Goal: Complete application form

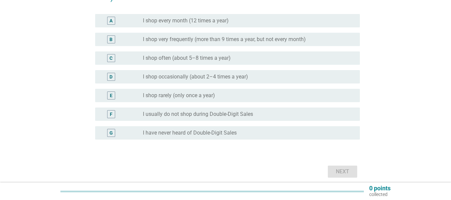
scroll to position [94, 0]
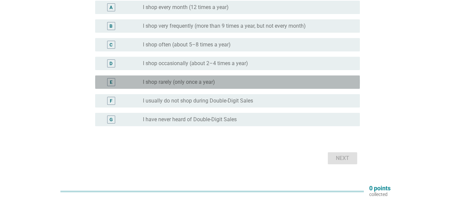
click at [231, 81] on div "radio_button_unchecked I shop rarely (only once a year)" at bounding box center [246, 82] width 206 height 7
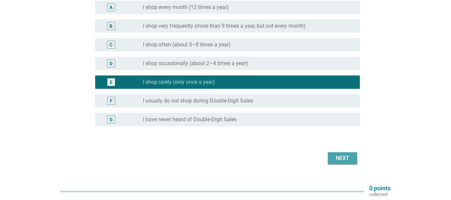
click at [346, 157] on div "Next" at bounding box center [342, 158] width 19 height 8
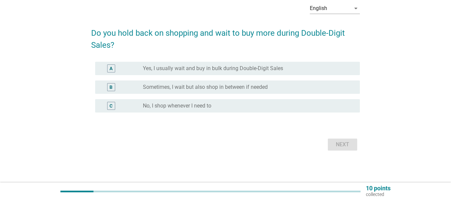
scroll to position [0, 0]
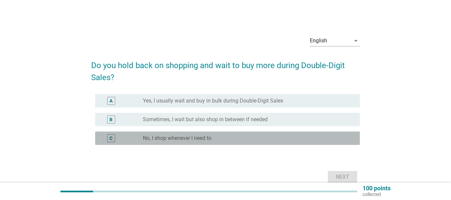
click at [243, 136] on div "radio_button_unchecked No, I shop whenever I need to" at bounding box center [246, 138] width 206 height 7
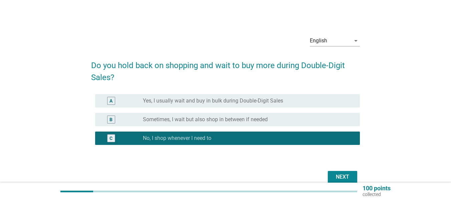
click at [341, 177] on div "Next" at bounding box center [342, 177] width 19 height 8
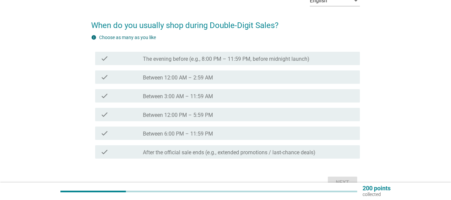
scroll to position [53, 0]
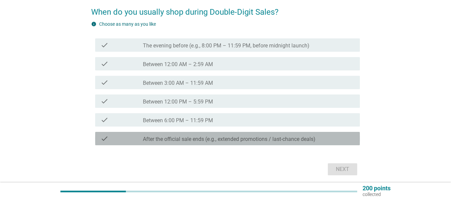
click at [197, 141] on label "After the official sale ends (e.g., extended promotions / last-chance deals)" at bounding box center [229, 139] width 173 height 7
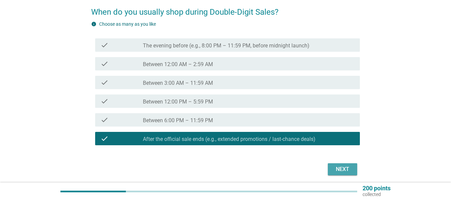
click at [345, 169] on div "Next" at bounding box center [342, 169] width 19 height 8
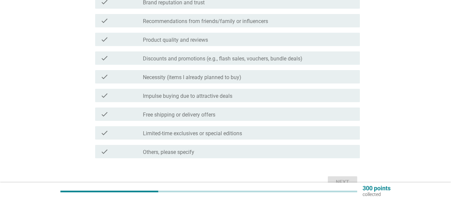
scroll to position [147, 0]
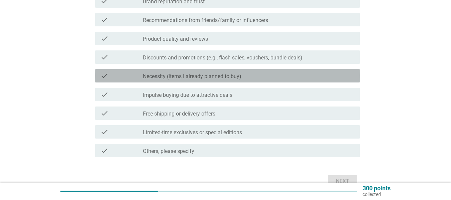
click at [290, 76] on div "check_box_outline_blank Necessity (items I already planned to buy)" at bounding box center [249, 76] width 212 height 8
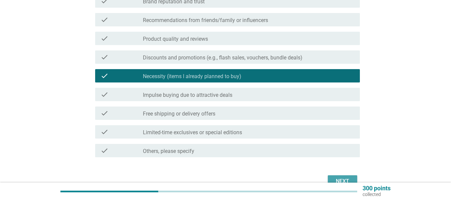
click at [346, 179] on div "Next" at bounding box center [342, 181] width 19 height 8
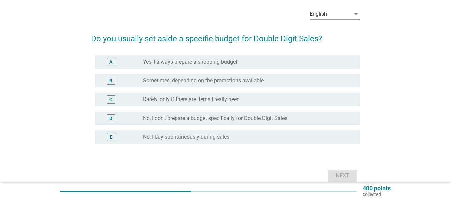
scroll to position [40, 0]
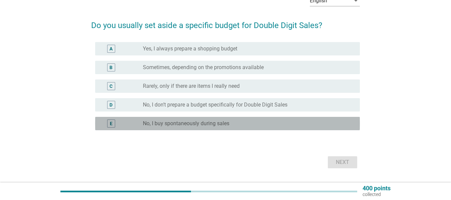
click at [247, 123] on div "radio_button_unchecked No, I buy spontaneously during sales" at bounding box center [246, 123] width 206 height 7
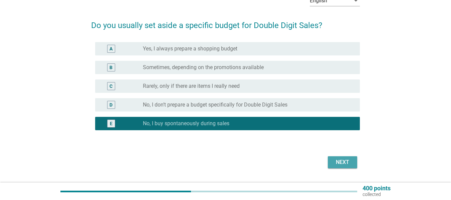
click at [344, 161] on div "Next" at bounding box center [342, 162] width 19 height 8
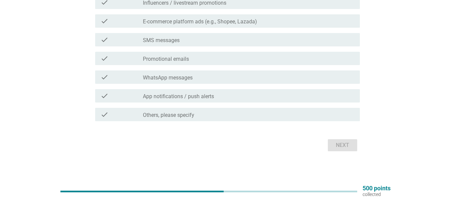
scroll to position [134, 0]
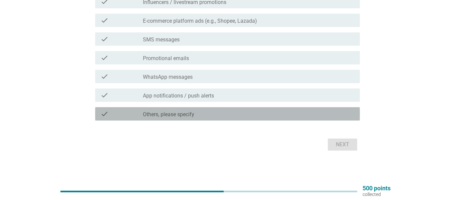
click at [219, 111] on div "check_box_outline_blank Others, please specify" at bounding box center [249, 114] width 212 height 8
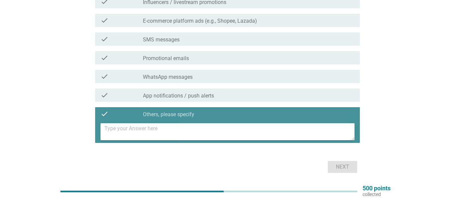
click at [108, 134] on textarea at bounding box center [230, 131] width 250 height 17
click at [108, 134] on textarea "Newspaper" at bounding box center [230, 131] width 250 height 17
click at [137, 129] on textarea "Newspaper" at bounding box center [230, 131] width 250 height 17
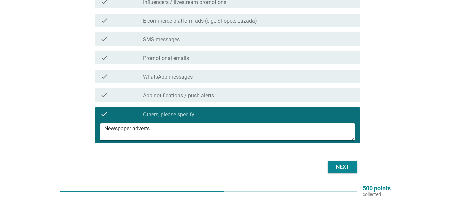
type textarea "Newspaper adverts."
click at [341, 166] on div "Next" at bounding box center [342, 167] width 19 height 8
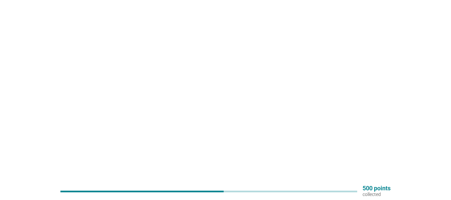
scroll to position [0, 0]
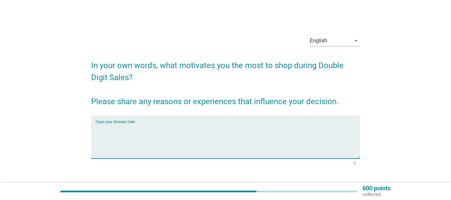
click at [97, 125] on textarea "Type your Answer here" at bounding box center [227, 141] width 265 height 35
type textarea "Saving money."
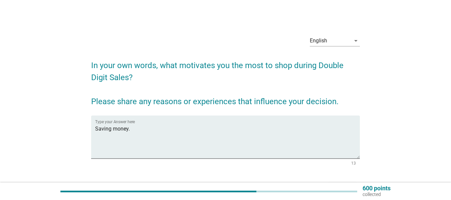
click at [332, 170] on form "In your own words, what motivates you the most to shop during Double Digit Sale…" at bounding box center [225, 125] width 269 height 145
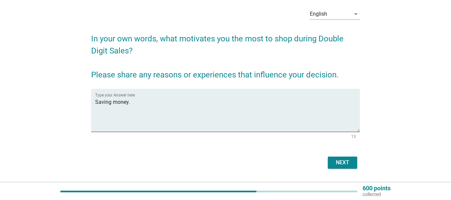
scroll to position [40, 0]
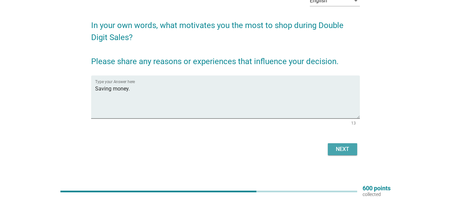
click at [343, 151] on div "Next" at bounding box center [342, 149] width 19 height 8
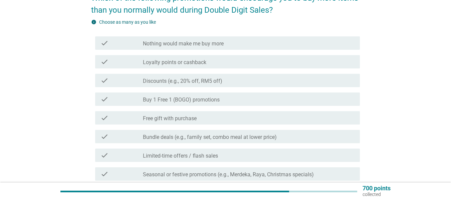
scroll to position [67, 0]
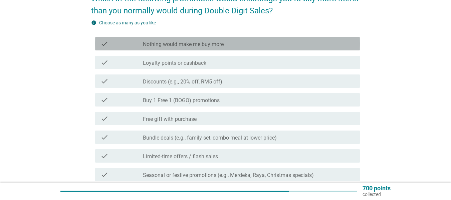
click at [245, 44] on div "check_box_outline_blank Nothing would make me buy more" at bounding box center [249, 44] width 212 height 8
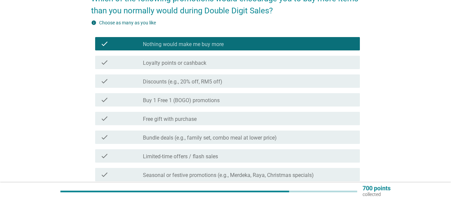
click at [395, 134] on div "English arrow_drop_down Which of the following promotions would encourage you t…" at bounding box center [225, 107] width 419 height 298
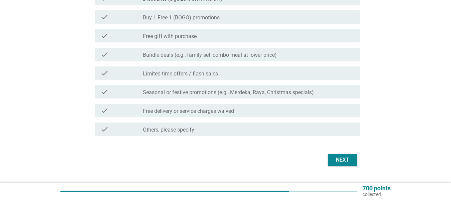
scroll to position [160, 0]
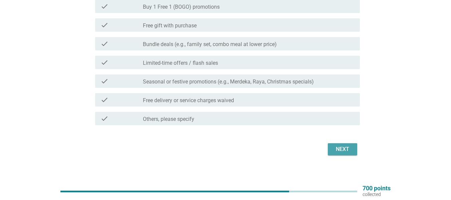
click at [345, 149] on div "Next" at bounding box center [342, 149] width 19 height 8
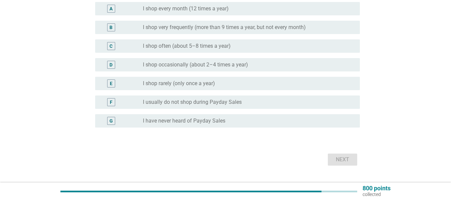
scroll to position [94, 0]
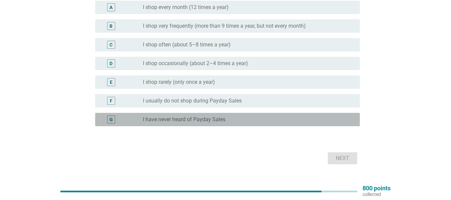
click at [280, 119] on div "radio_button_unchecked I have never heard of Payday Sales" at bounding box center [246, 119] width 206 height 7
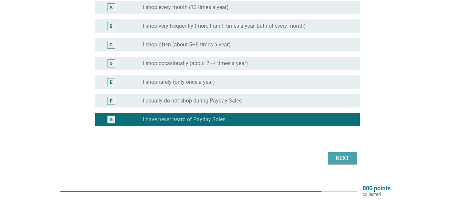
click at [347, 158] on div "Next" at bounding box center [342, 158] width 19 height 8
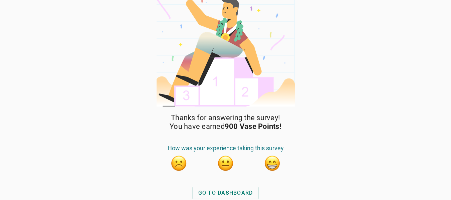
scroll to position [11, 0]
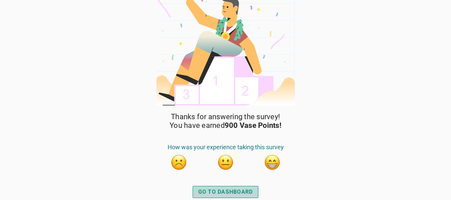
click at [230, 191] on div "GO TO DASHBOARD" at bounding box center [225, 192] width 55 height 8
